Goal: Task Accomplishment & Management: Manage account settings

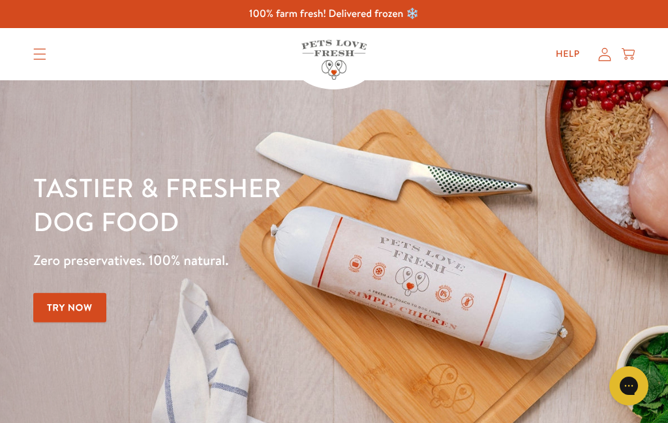
click at [606, 50] on icon at bounding box center [604, 55] width 13 height 14
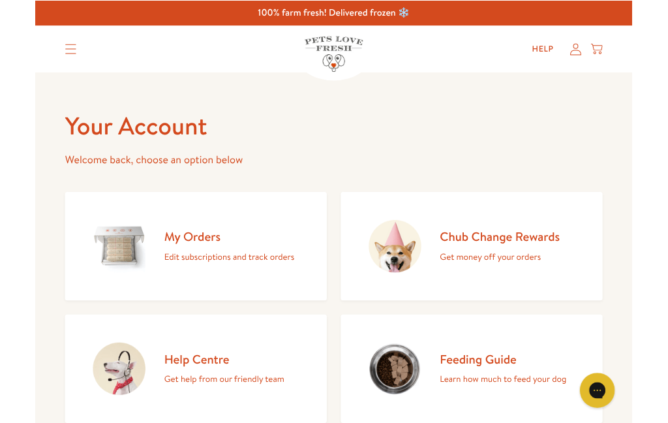
scroll to position [50, 0]
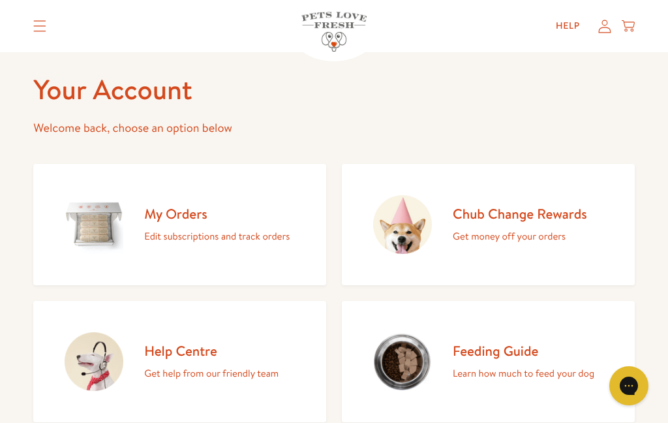
click at [44, 29] on icon "Translation missing: en.sections.header.menu" at bounding box center [39, 26] width 13 height 12
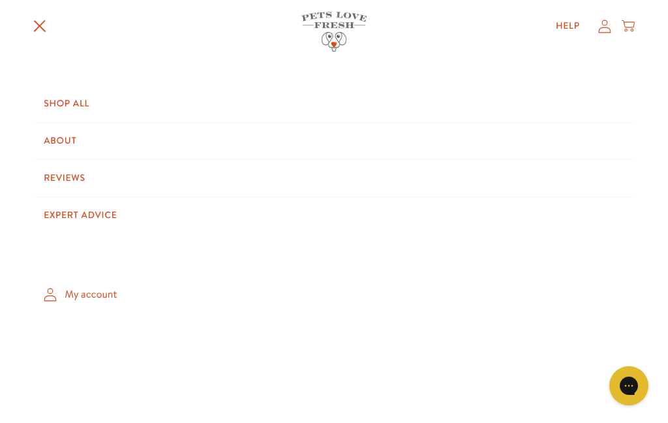
click at [95, 288] on link "My account" at bounding box center [333, 294] width 601 height 38
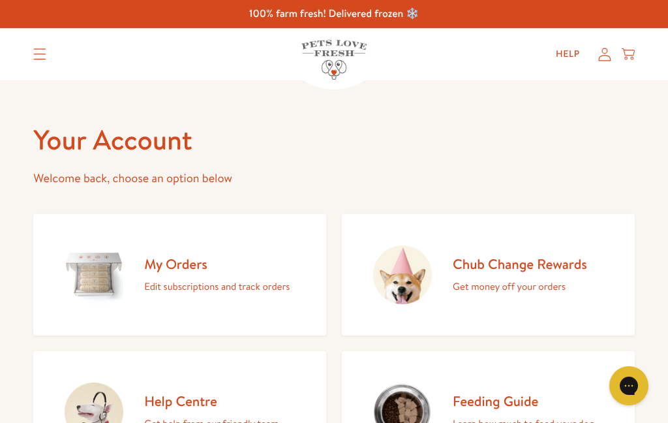
click at [175, 265] on h2 "My Orders" at bounding box center [216, 264] width 145 height 18
